Goal: Task Accomplishment & Management: Complete application form

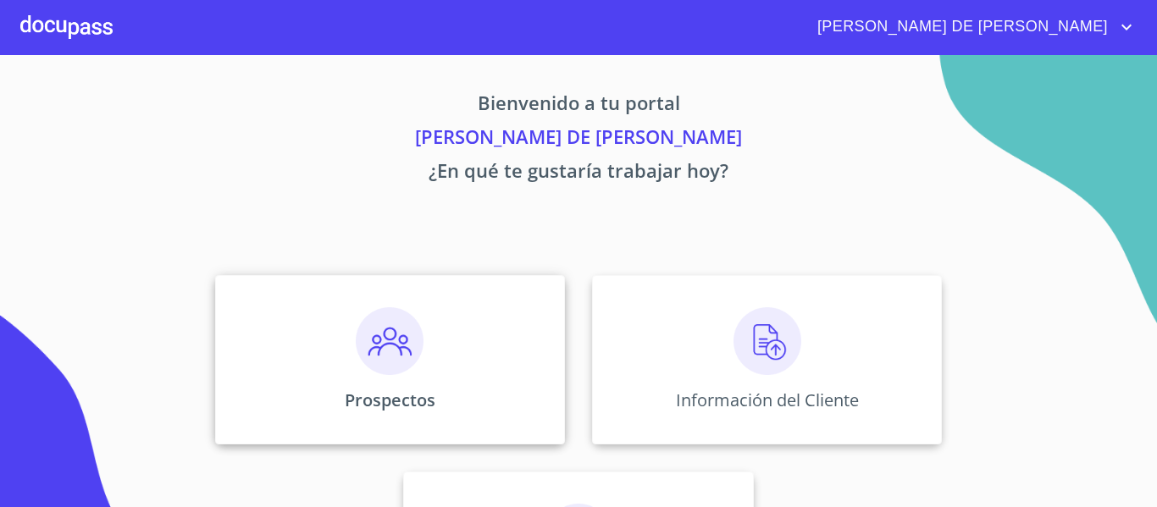
click at [402, 352] on img at bounding box center [390, 342] width 68 height 68
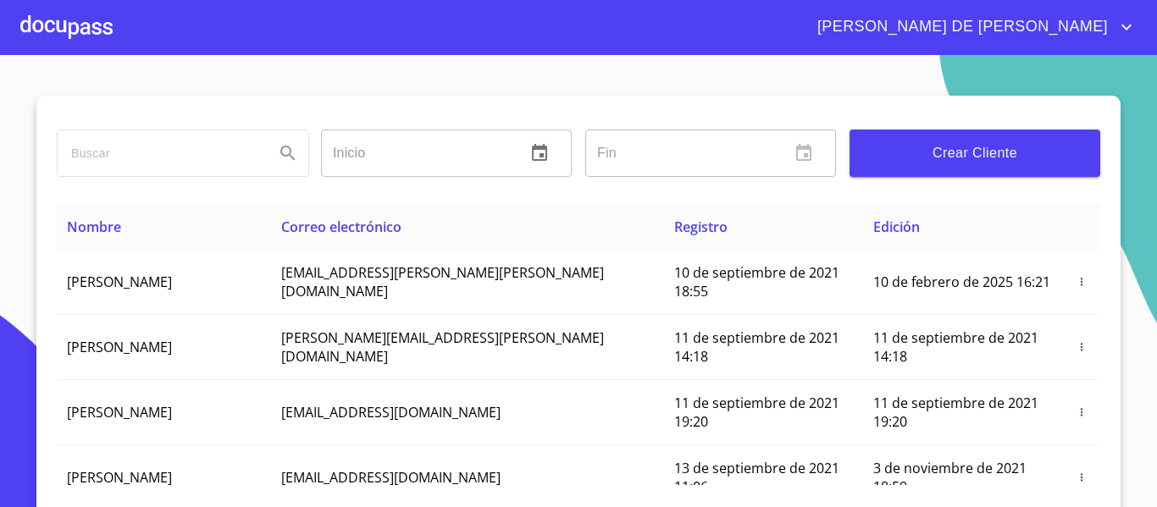
click at [199, 152] on input "search" at bounding box center [159, 153] width 203 height 46
type input "fabiola gu"
click at [280, 152] on icon "Search" at bounding box center [287, 153] width 14 height 14
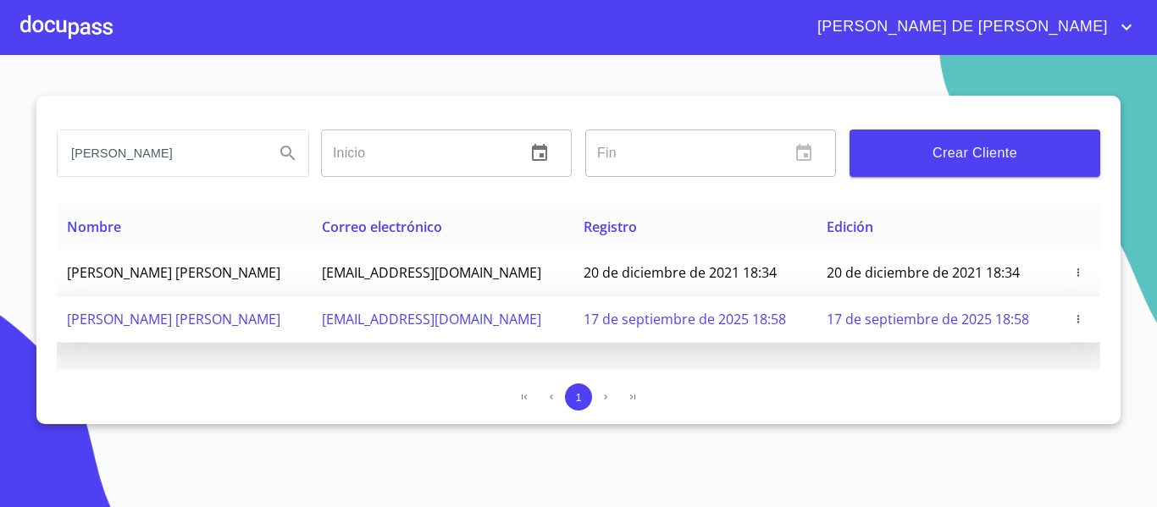
click at [1080, 318] on icon "button" at bounding box center [1078, 319] width 12 height 12
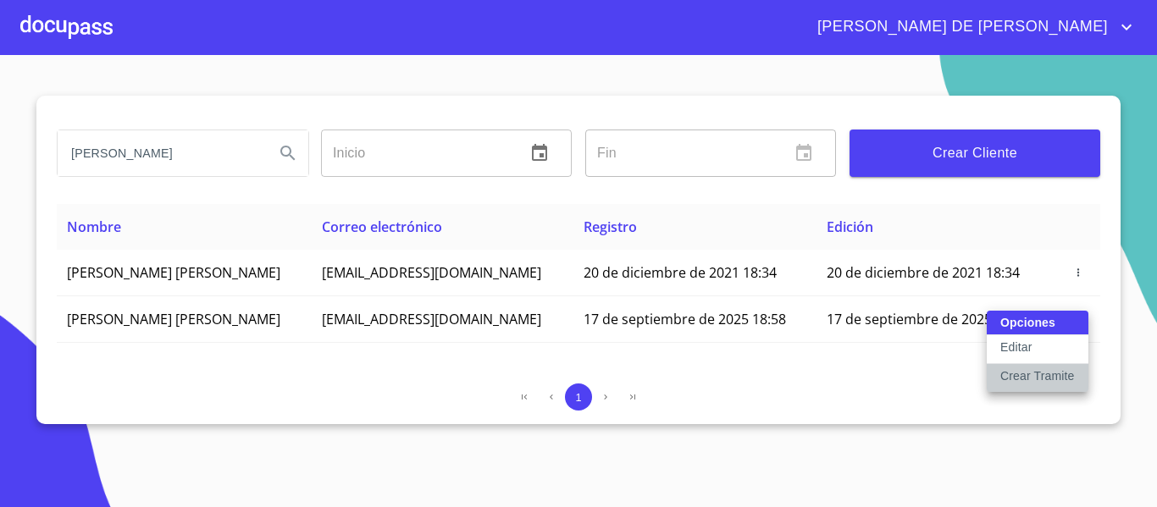
click at [1057, 378] on p "Crear Tramite" at bounding box center [1037, 376] width 75 height 17
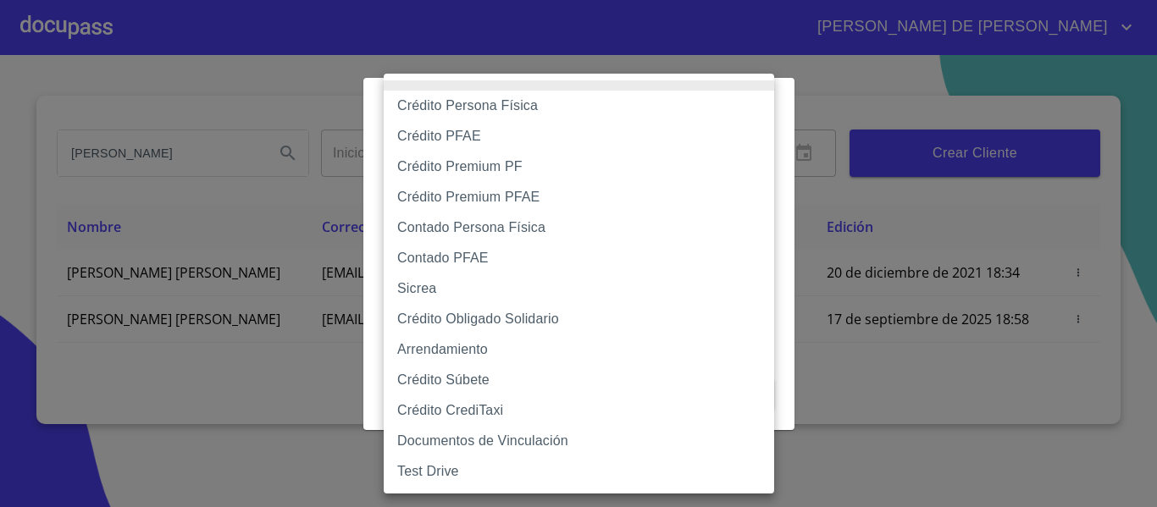
click at [472, 150] on body "RAYMUNDO DE JESUS fabiola gu Inicio ​ Fin ​ Crear Cliente Nombre Correo electró…" at bounding box center [578, 253] width 1157 height 507
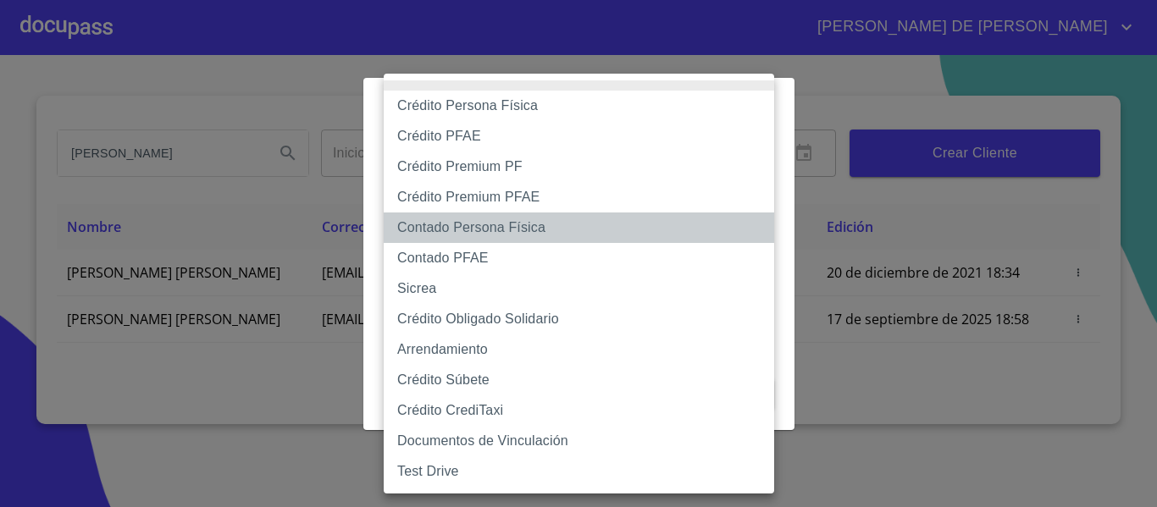
click at [478, 235] on li "Contado Persona Física" at bounding box center [579, 228] width 391 height 30
type input "60bf975b0d9865ccc2471536"
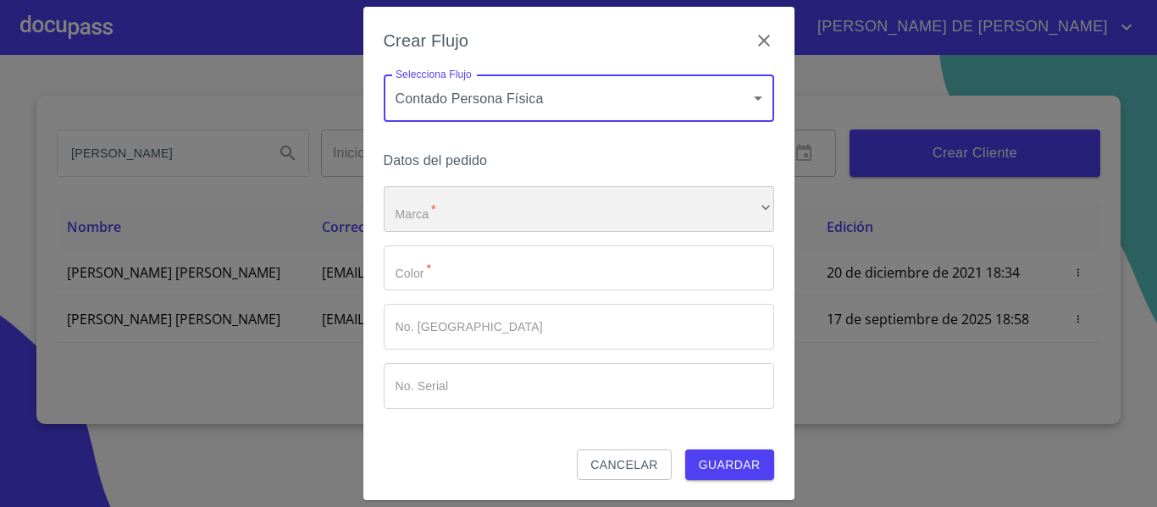
click at [435, 213] on div "​" at bounding box center [579, 209] width 391 height 46
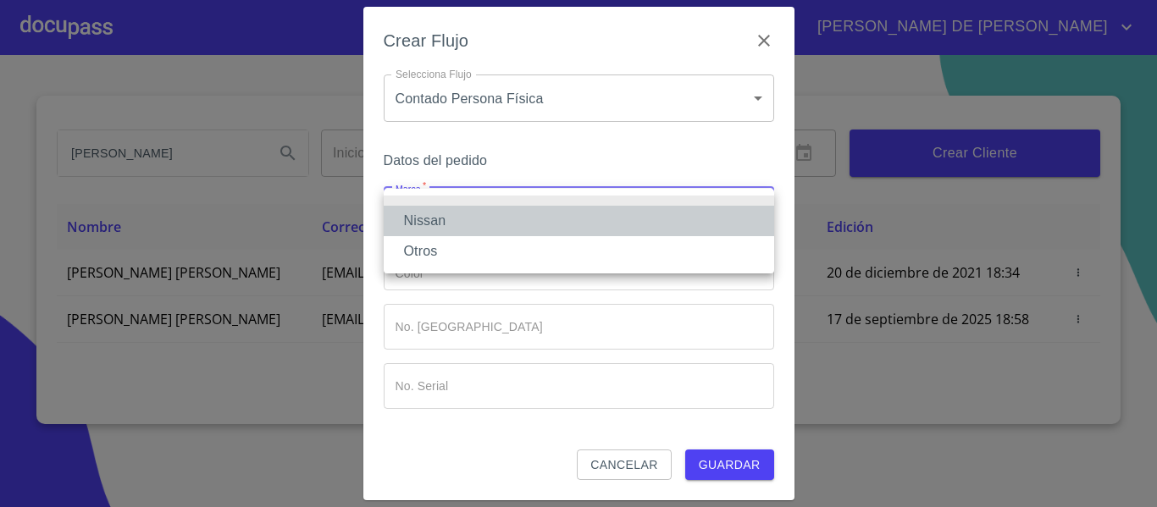
click at [431, 213] on li "Nissan" at bounding box center [579, 221] width 391 height 30
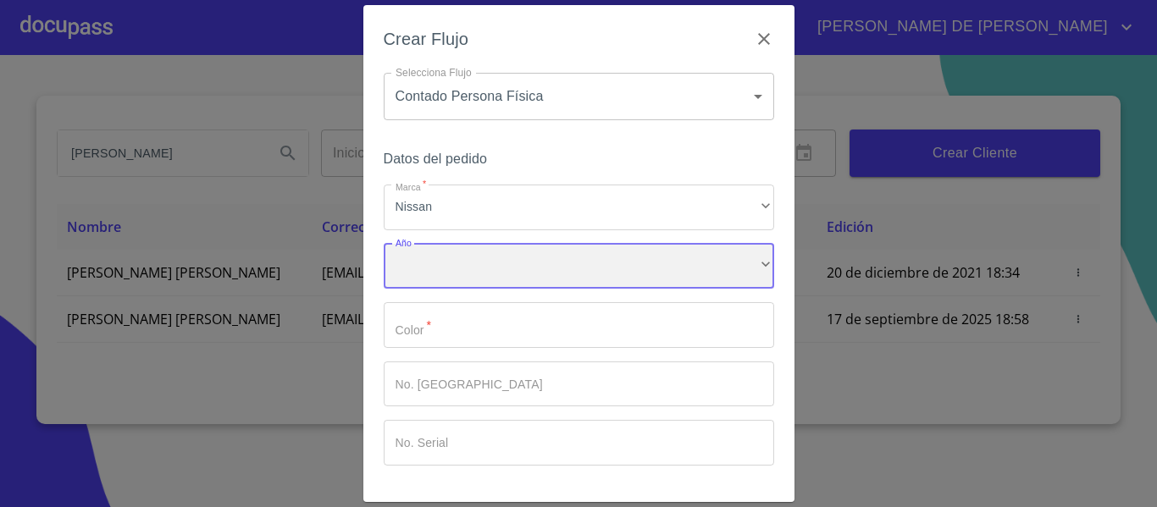
click at [449, 263] on div "​" at bounding box center [579, 267] width 391 height 46
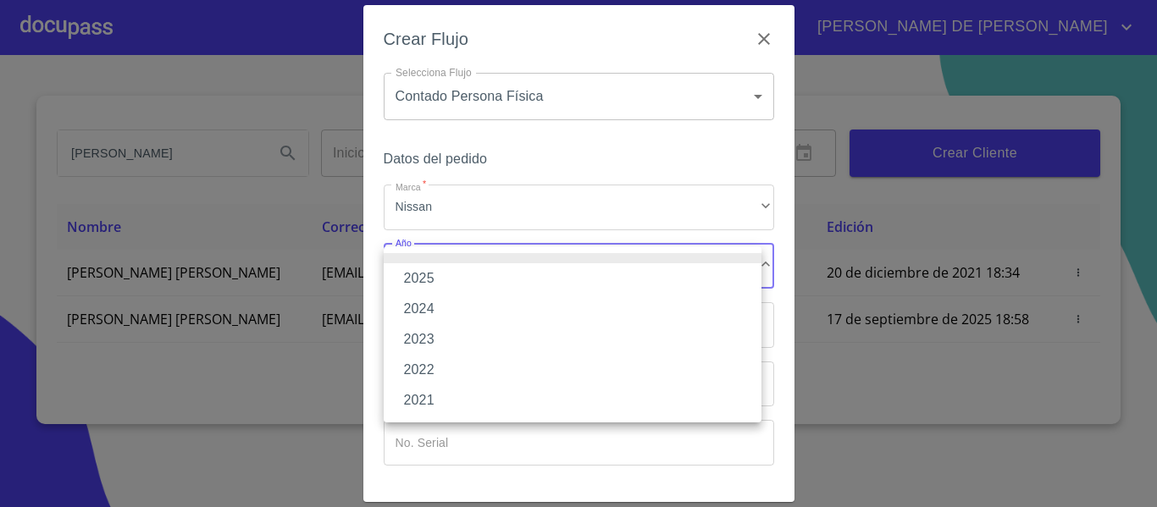
click at [449, 271] on li "2025" at bounding box center [573, 278] width 378 height 30
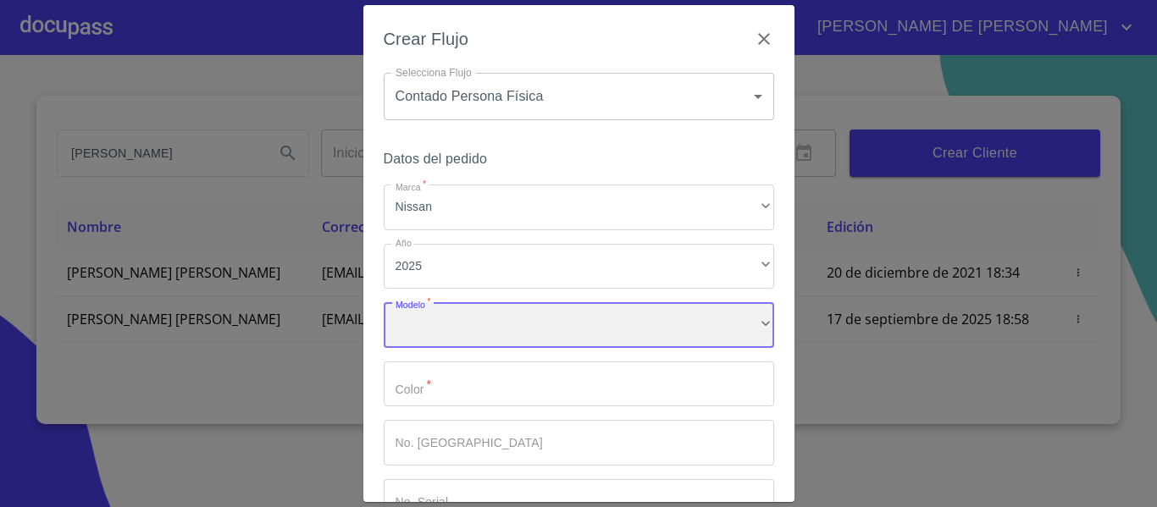
click at [475, 322] on div "​" at bounding box center [579, 325] width 391 height 46
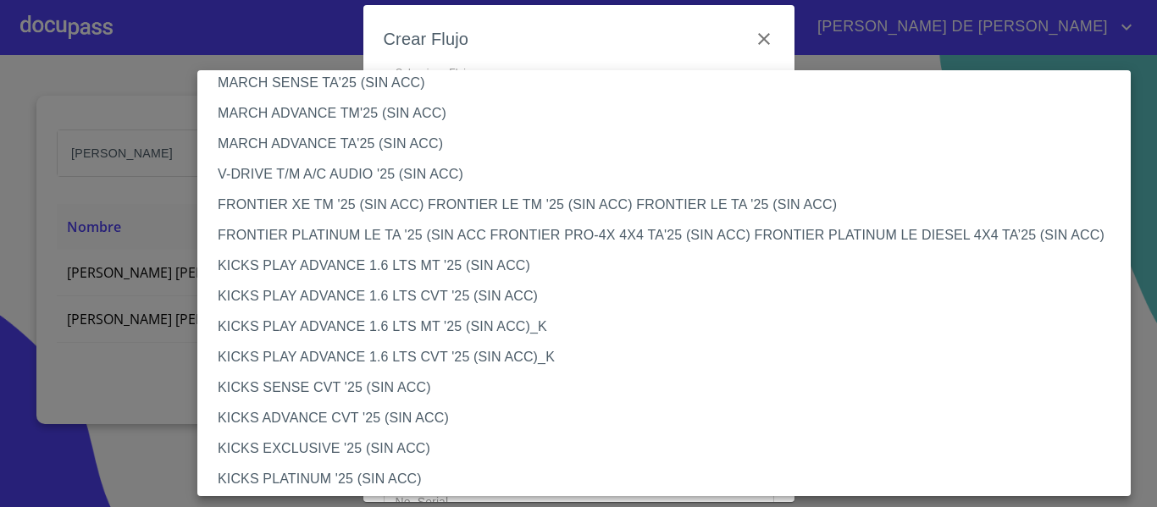
scroll to position [1314, 0]
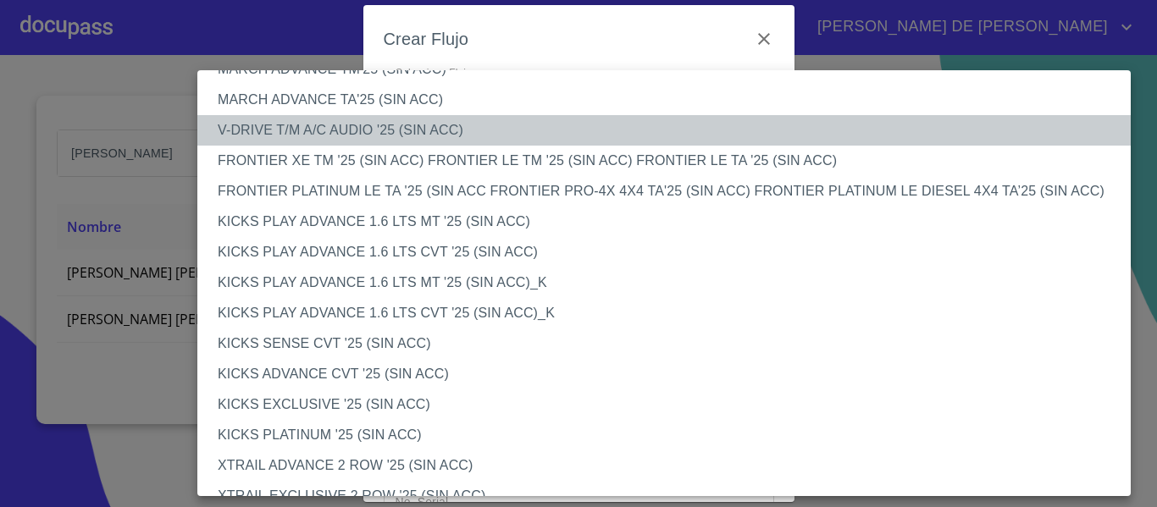
click at [341, 139] on li "V-DRIVE T/M A/C AUDIO '25 (SIN ACC)" at bounding box center [670, 130] width 946 height 30
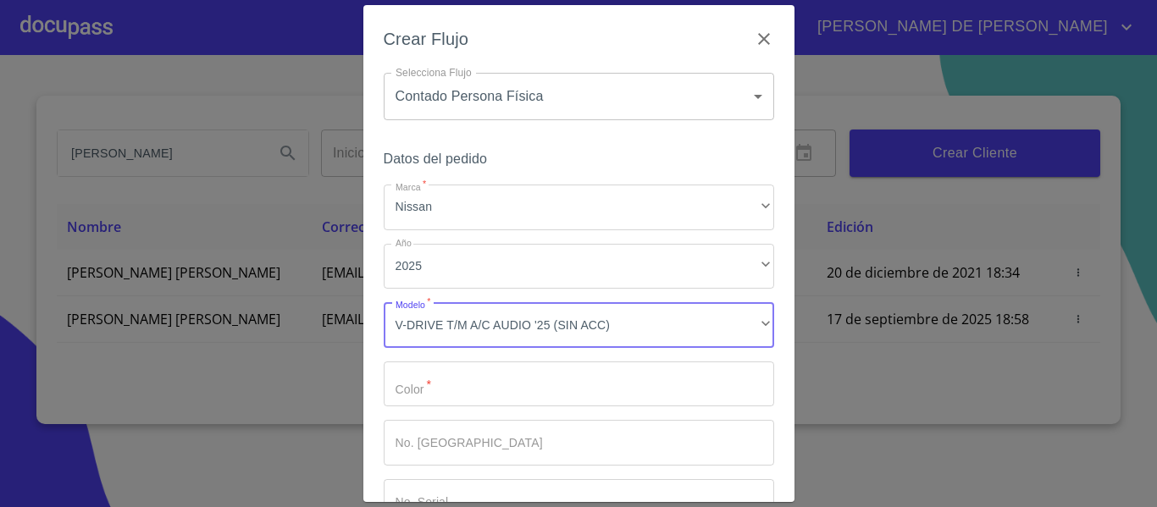
click at [466, 390] on input "Marca   *" at bounding box center [579, 385] width 391 height 46
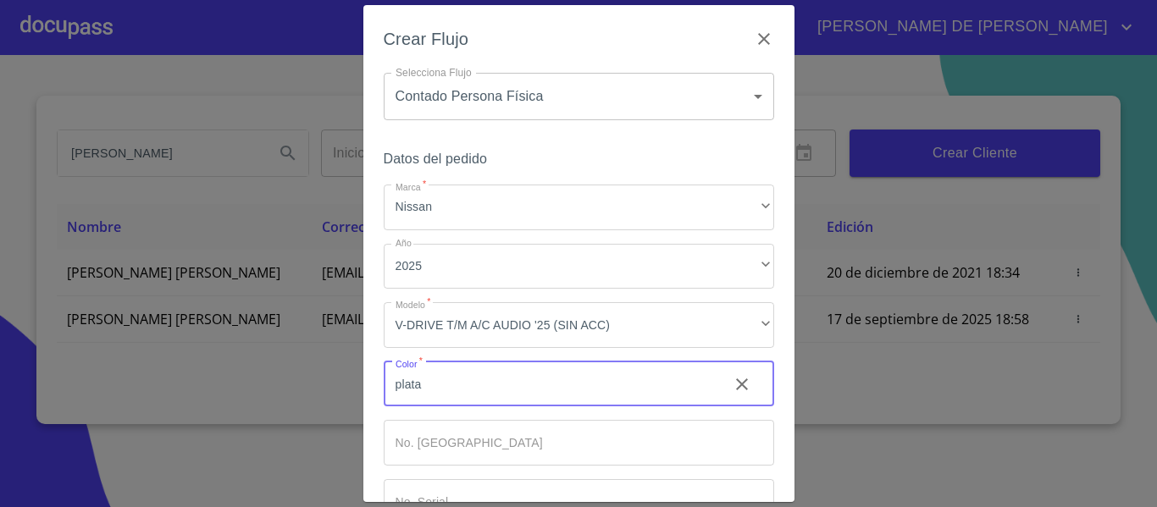
type input "plata"
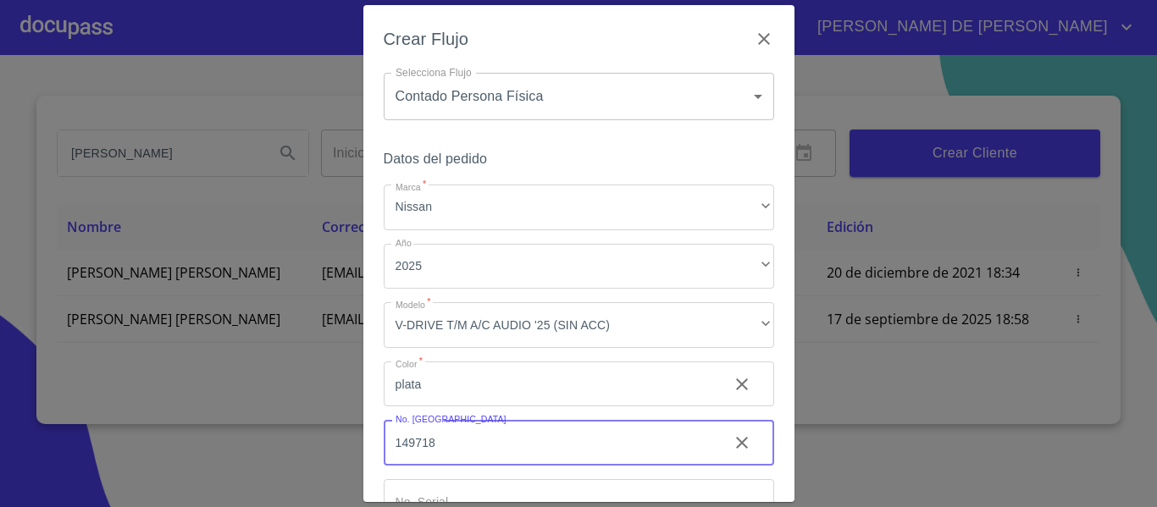
type input "149718"
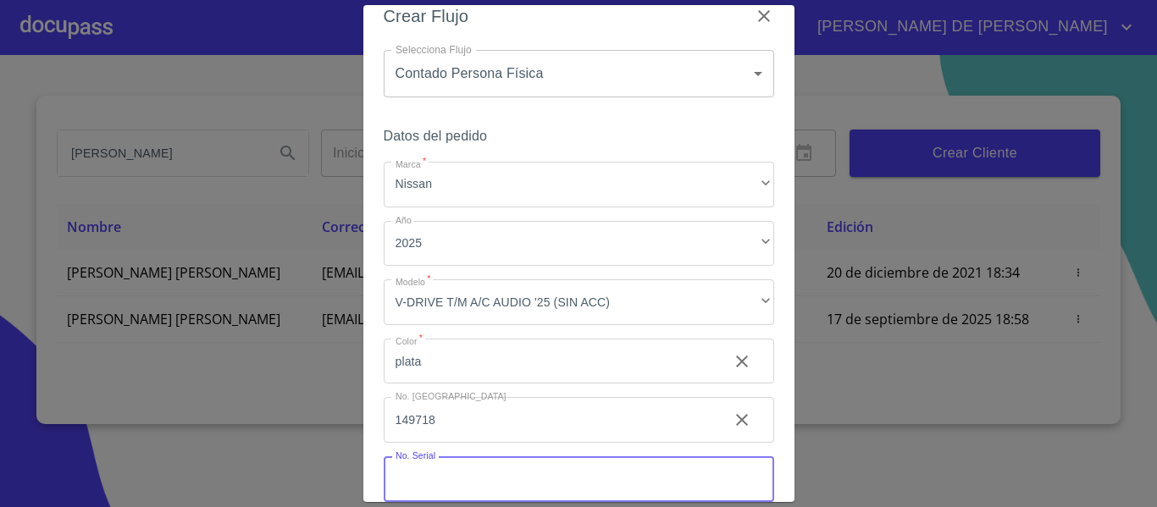
paste input "[US_VEHICLE_IDENTIFICATION_NUMBER]"
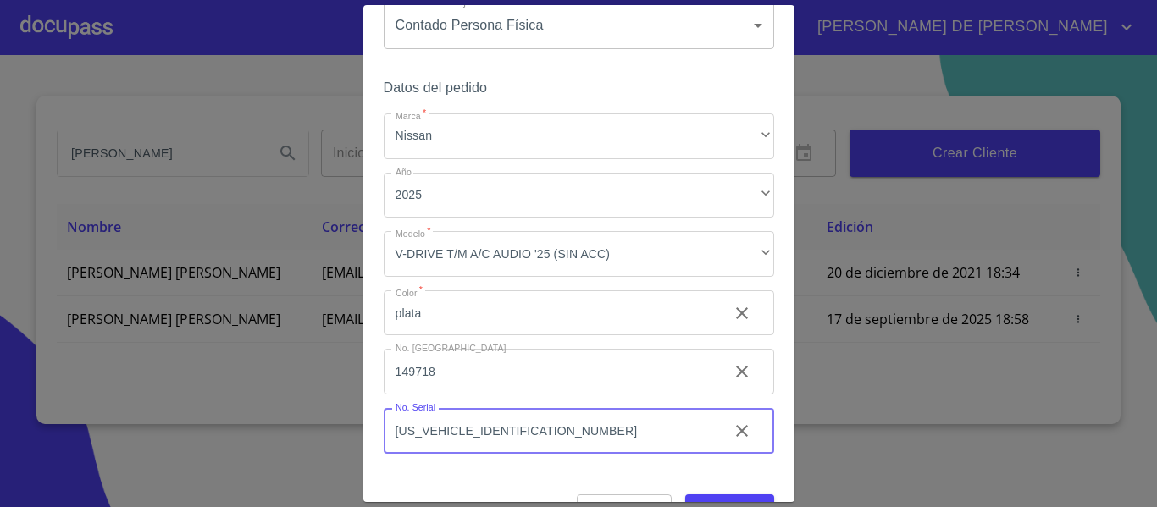
scroll to position [114, 0]
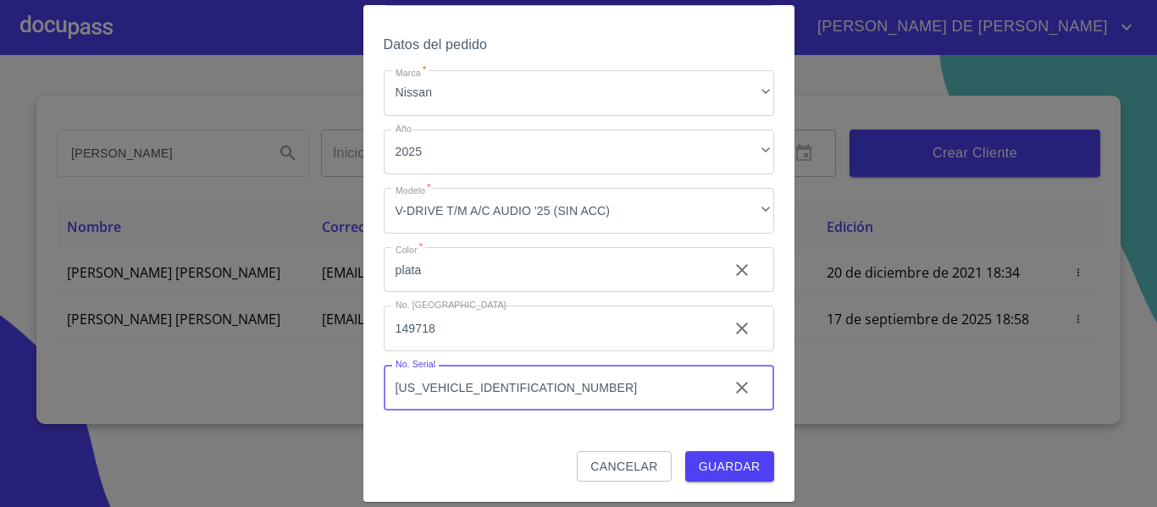
type input "[US_VEHICLE_IDENTIFICATION_NUMBER]"
click at [724, 458] on span "Guardar" at bounding box center [730, 467] width 62 height 21
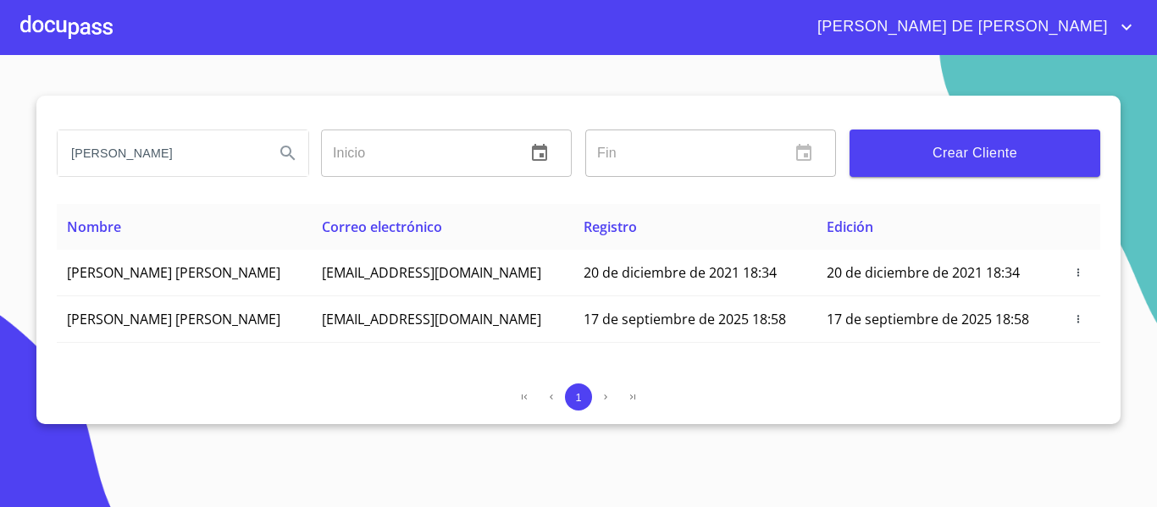
click at [75, 42] on div at bounding box center [66, 27] width 92 height 54
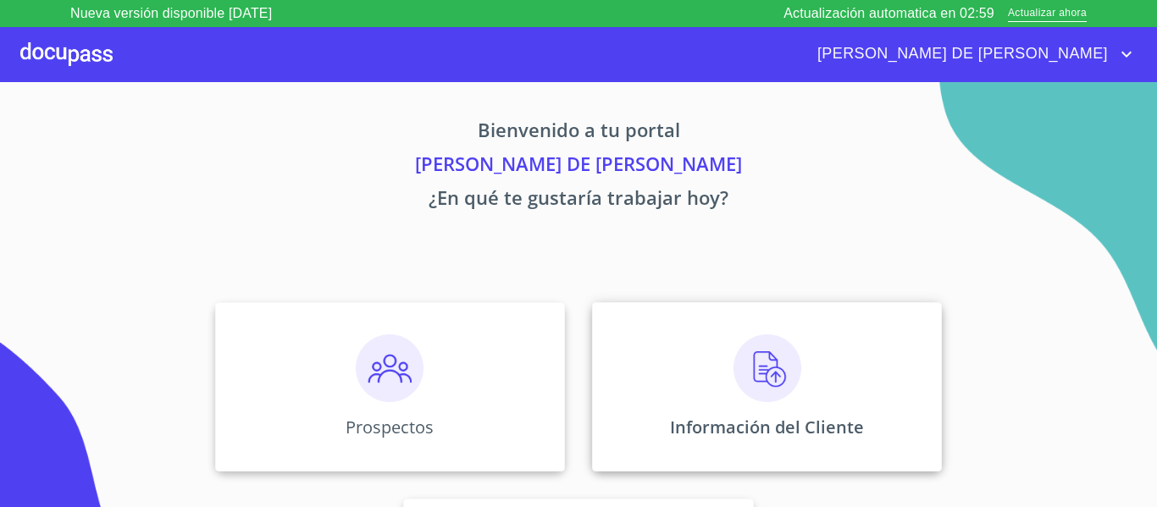
click at [754, 364] on img at bounding box center [768, 369] width 68 height 68
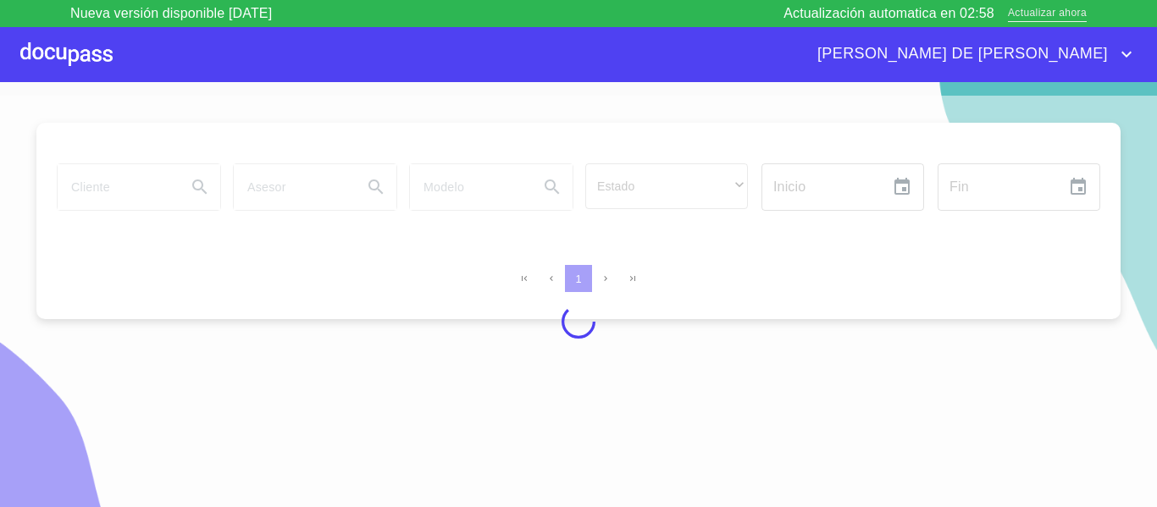
click at [1031, 14] on span "Actualizar ahora" at bounding box center [1047, 14] width 79 height 18
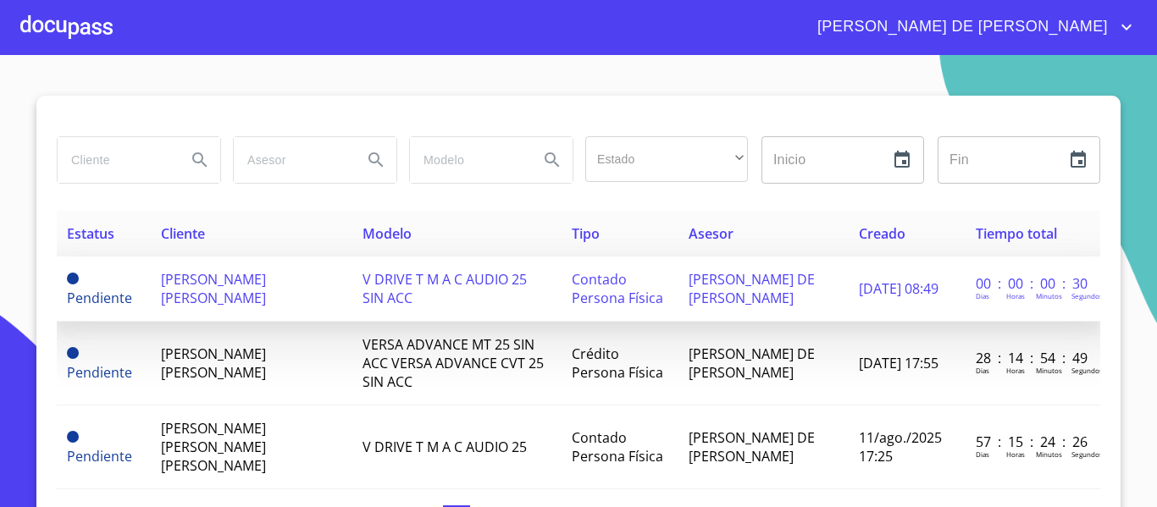
click at [191, 306] on span "[PERSON_NAME] [PERSON_NAME]" at bounding box center [213, 288] width 105 height 37
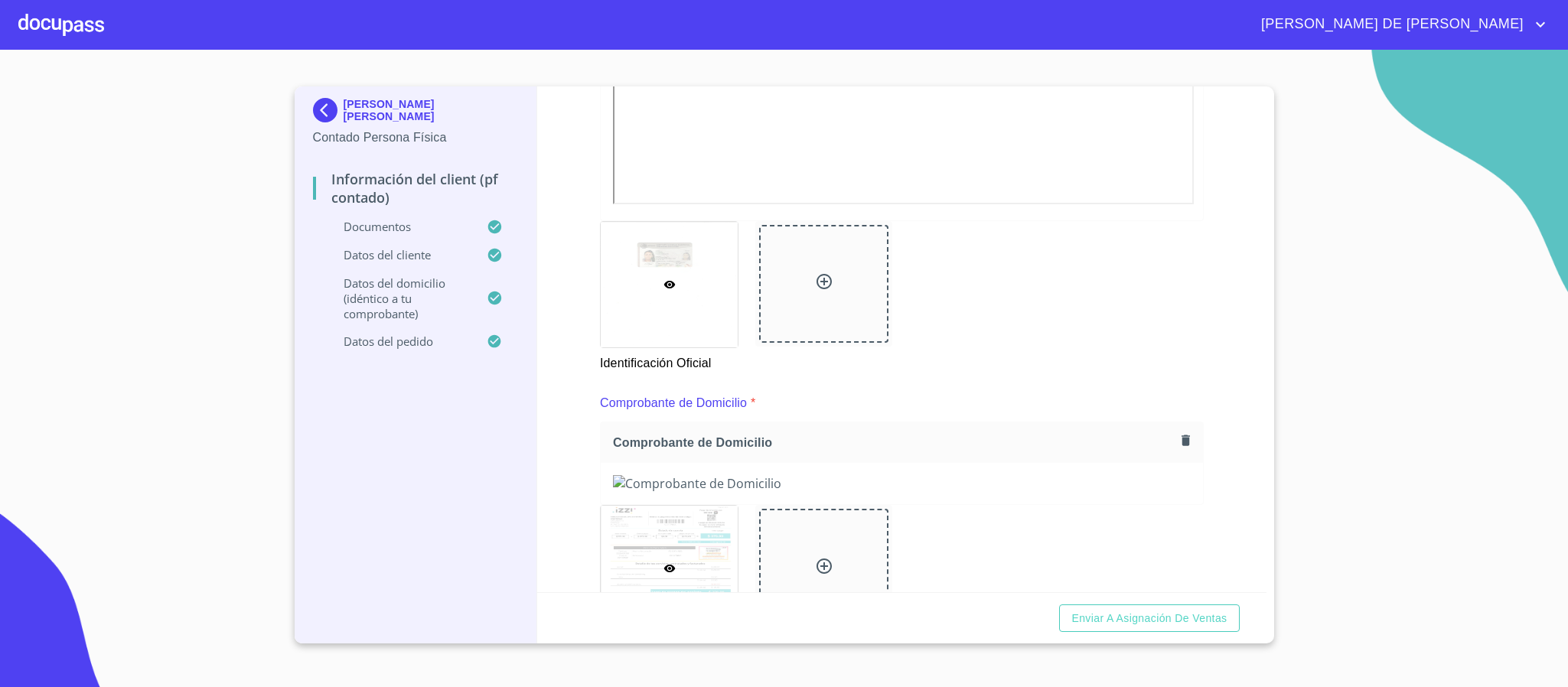
scroll to position [573, 0]
click at [817, 274] on icon at bounding box center [824, 274] width 15 height 15
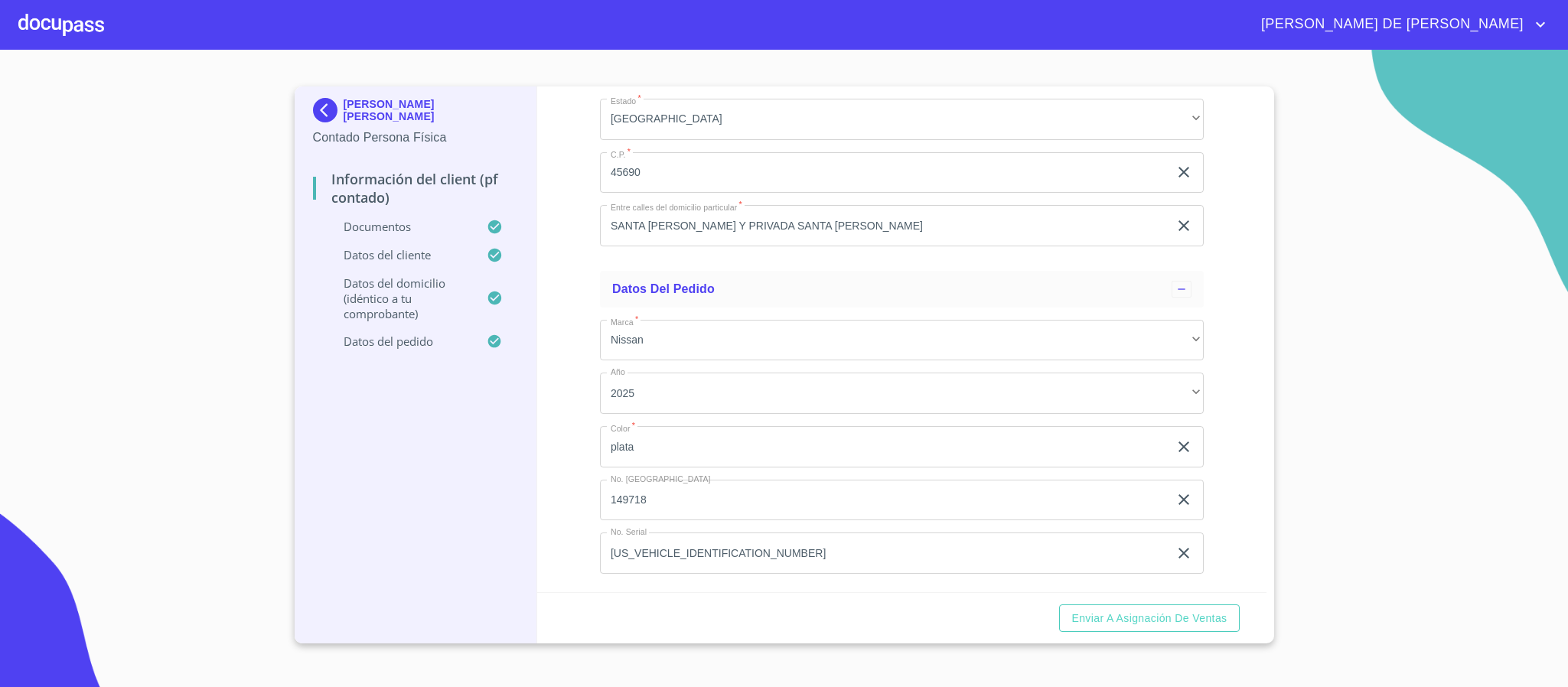
scroll to position [4375, 0]
click at [1044, 458] on button "Enviar a Asignación de Ventas" at bounding box center [1148, 617] width 180 height 28
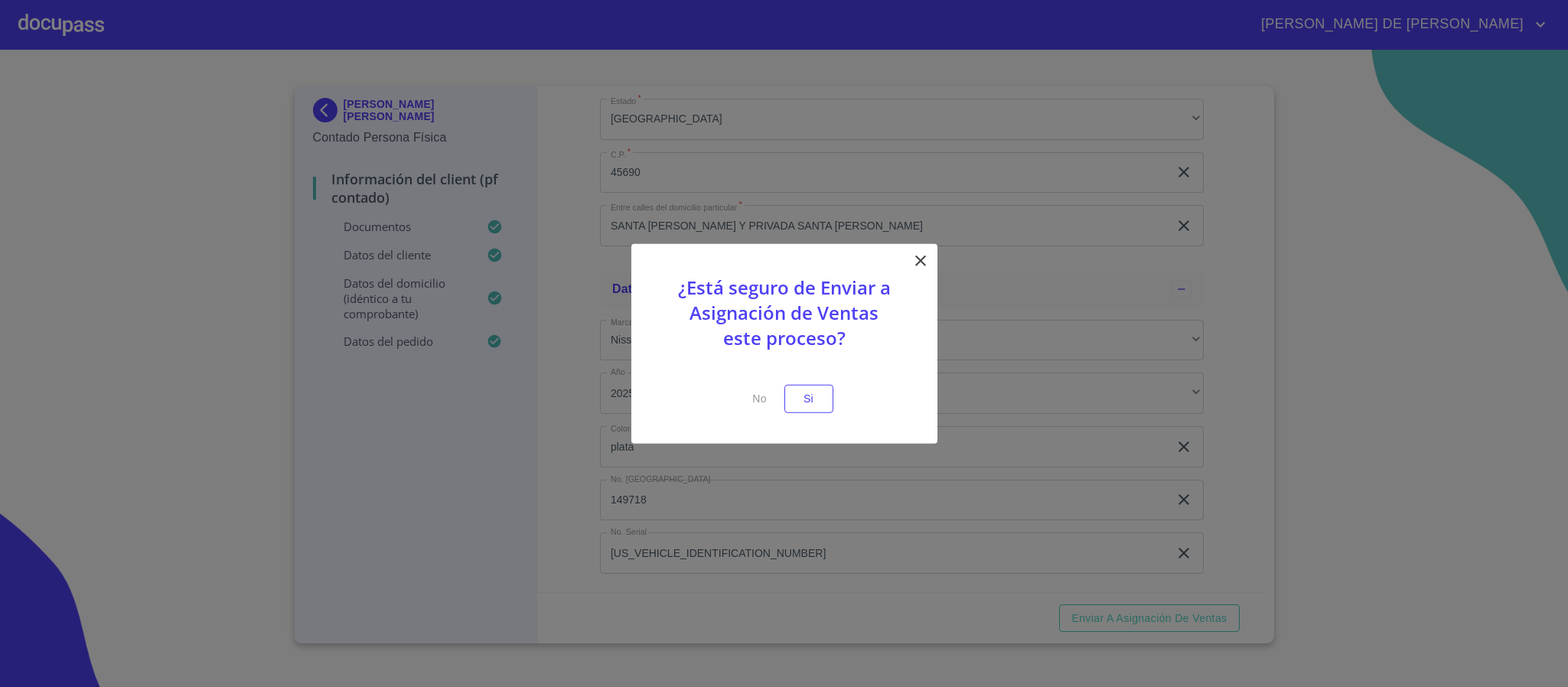
click at [822, 379] on p at bounding box center [784, 375] width 229 height 19
click at [824, 402] on button "Si" at bounding box center [808, 398] width 49 height 28
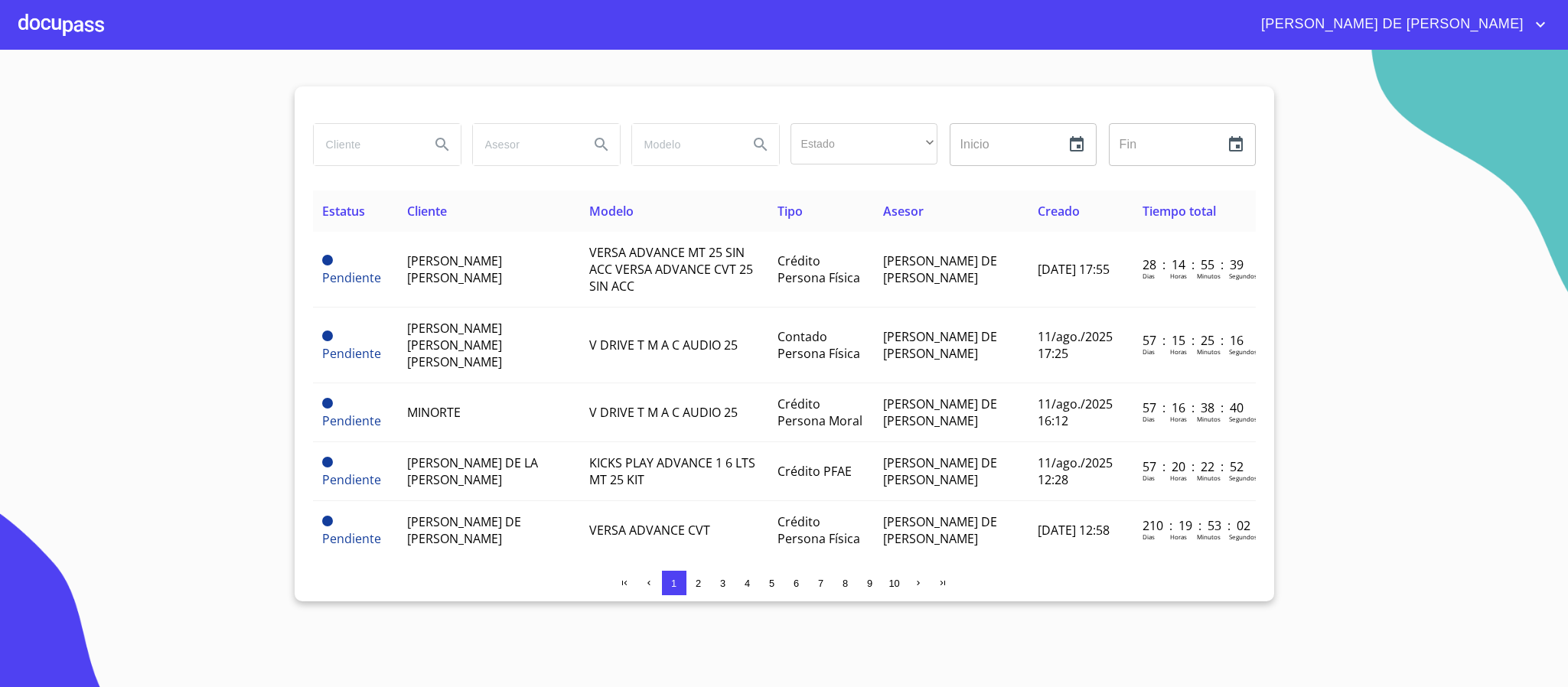
click at [79, 9] on div at bounding box center [61, 24] width 86 height 49
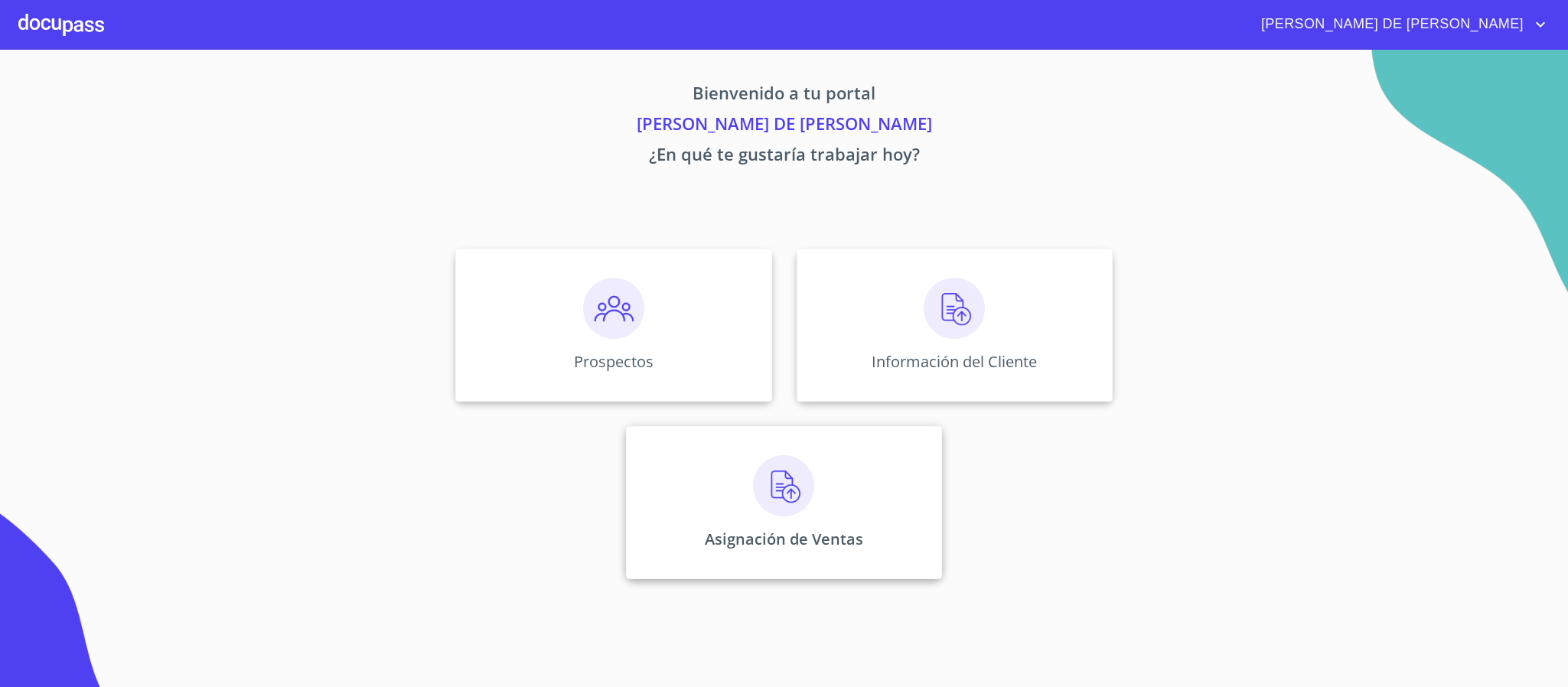
click at [721, 458] on div "Asignación de Ventas" at bounding box center [784, 502] width 316 height 153
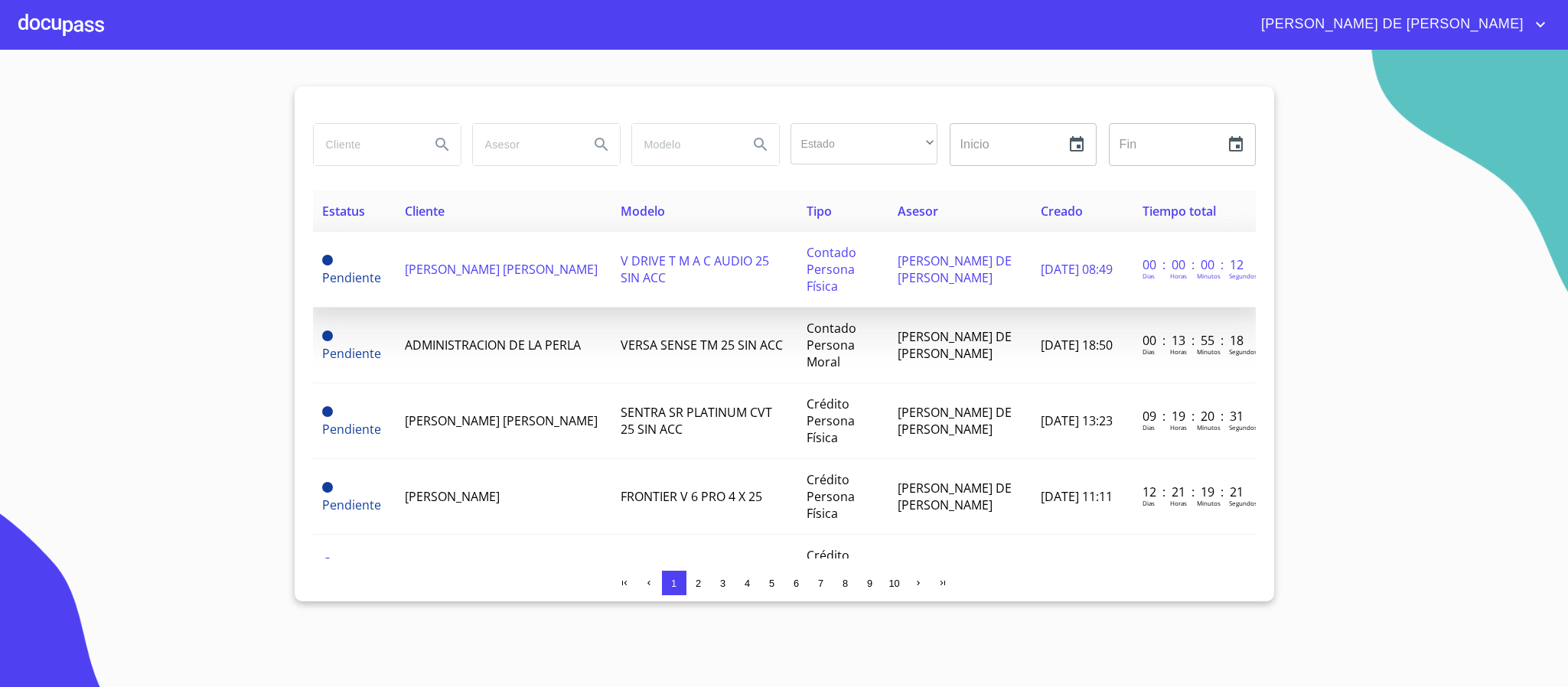
click at [423, 272] on span "[PERSON_NAME] [PERSON_NAME]" at bounding box center [500, 269] width 192 height 17
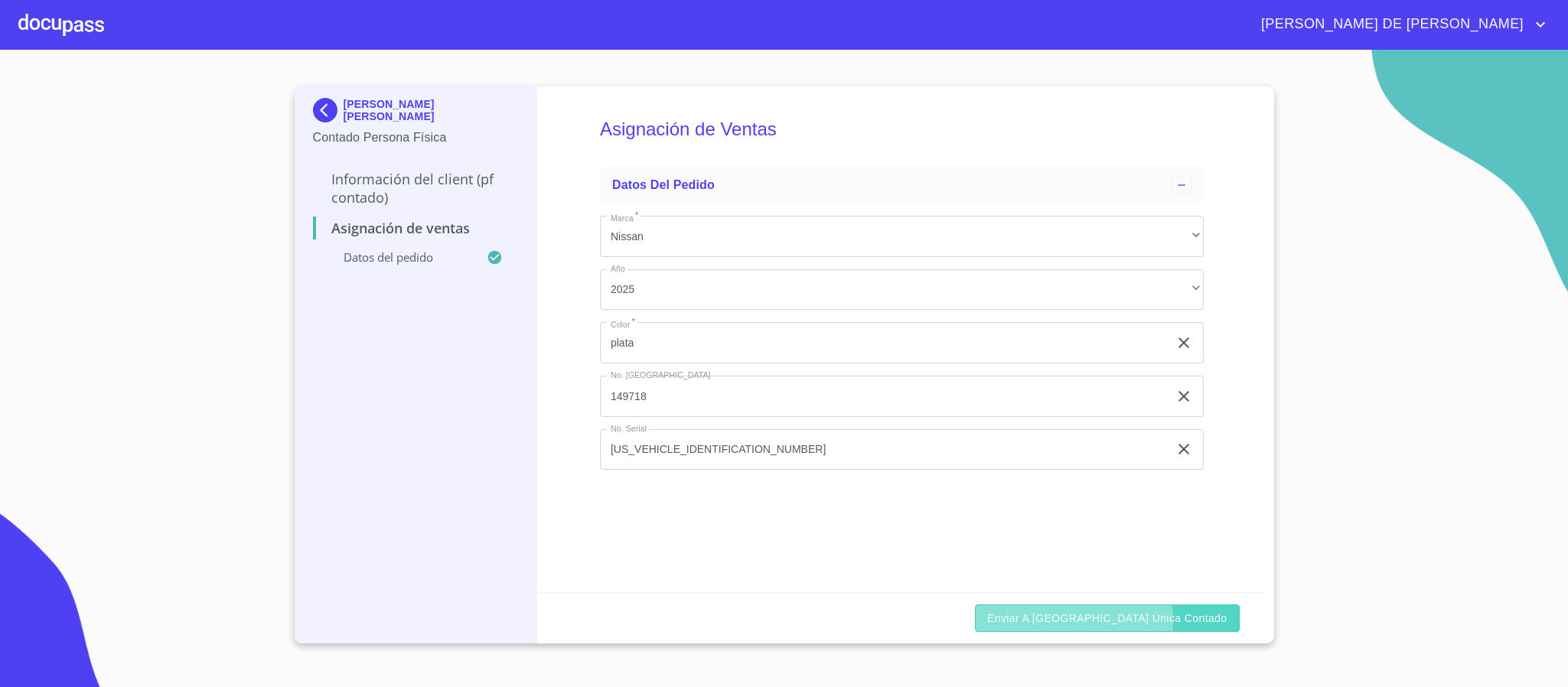
click at [1044, 458] on span "Enviar a [GEOGRAPHIC_DATA] única contado" at bounding box center [1107, 617] width 240 height 19
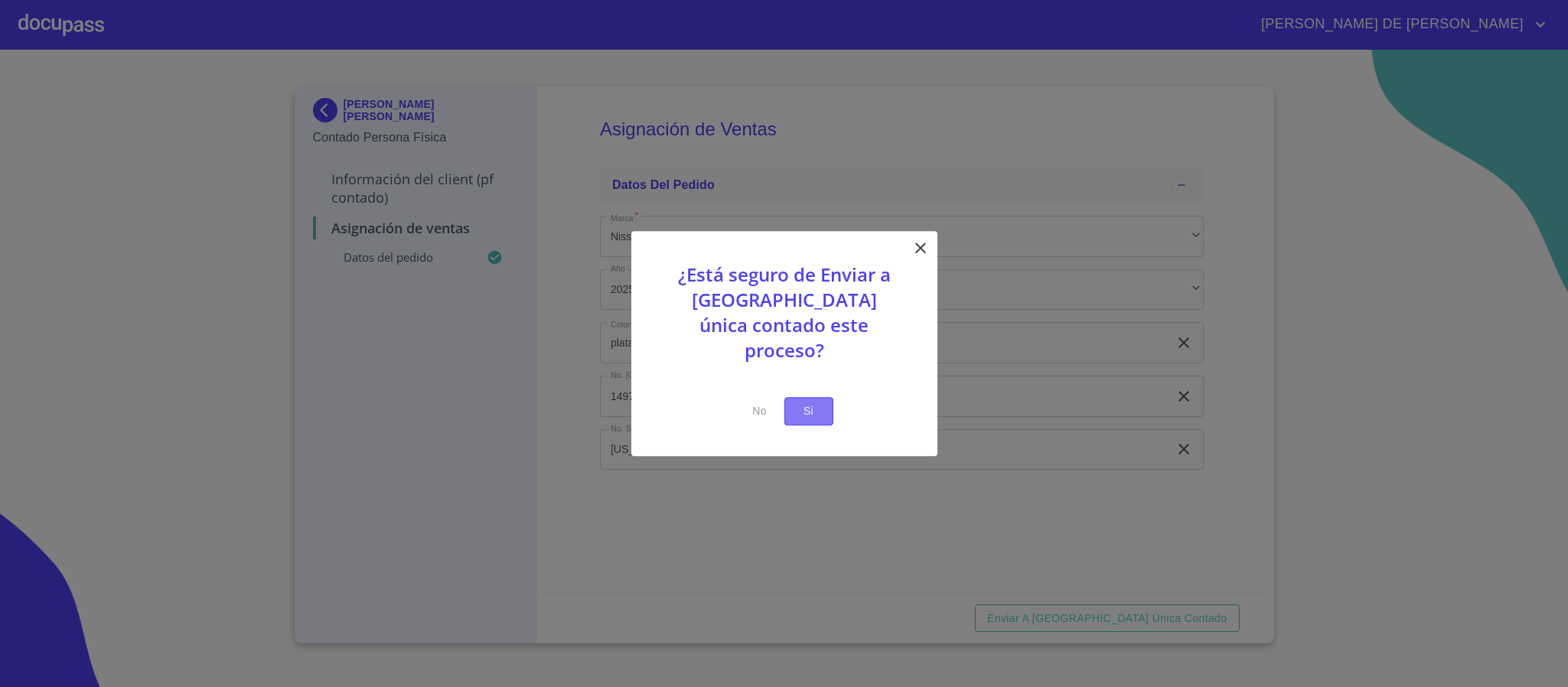
click at [816, 402] on span "Si" at bounding box center [808, 411] width 24 height 19
